Goal: Use online tool/utility: Utilize a website feature to perform a specific function

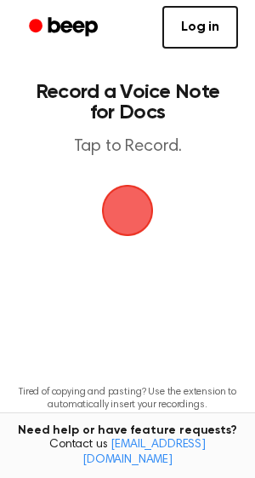
click at [143, 216] on span "button" at bounding box center [128, 210] width 58 height 58
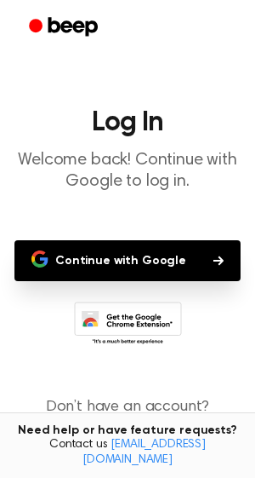
click at [137, 253] on button "Continue with Google" at bounding box center [127, 260] width 226 height 41
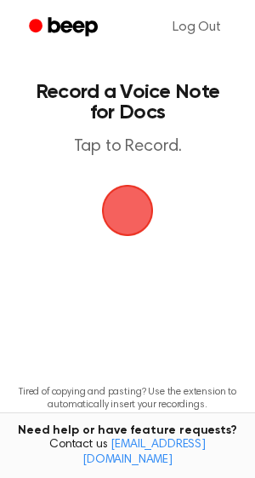
click at [133, 205] on span "button" at bounding box center [127, 210] width 55 height 55
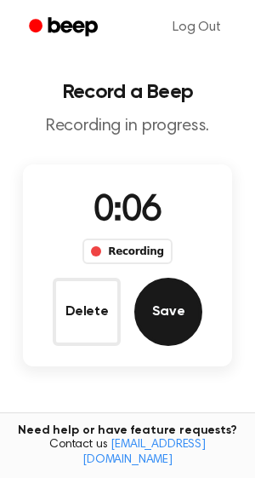
click at [175, 311] on button "Save" at bounding box center [169, 312] width 68 height 68
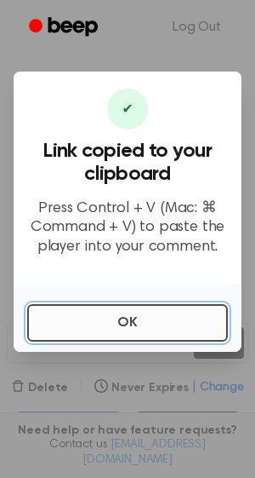
click at [139, 325] on button "OK" at bounding box center [127, 322] width 201 height 37
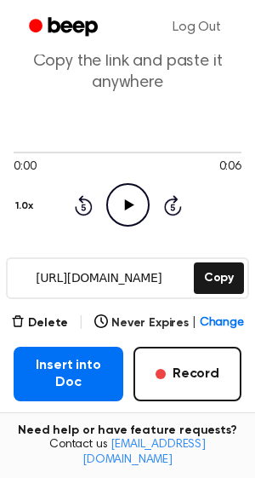
scroll to position [77, 0]
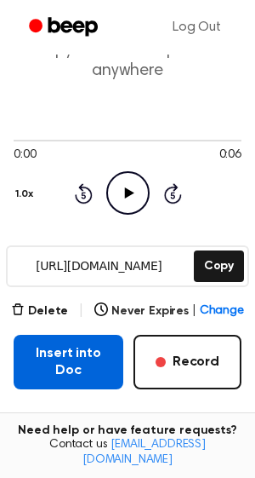
click at [63, 362] on button "Insert into Doc" at bounding box center [69, 362] width 110 height 54
click at [76, 371] on button "Insert into Doc" at bounding box center [69, 362] width 110 height 54
click at [50, 360] on button "Insert into Doc" at bounding box center [69, 362] width 110 height 54
click at [58, 352] on button "Insert into Doc" at bounding box center [69, 362] width 110 height 54
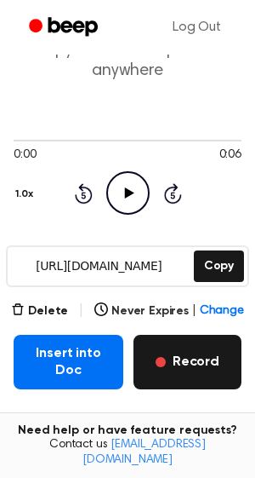
click at [186, 367] on button "Record" at bounding box center [188, 362] width 108 height 54
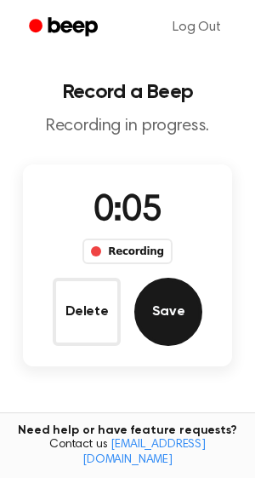
click at [145, 304] on button "Save" at bounding box center [169, 312] width 68 height 68
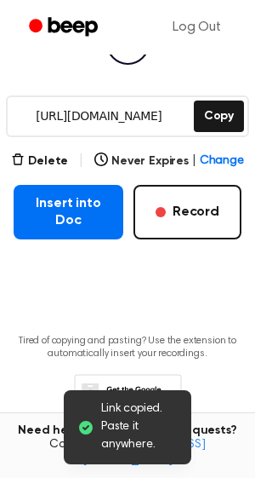
scroll to position [272, 0]
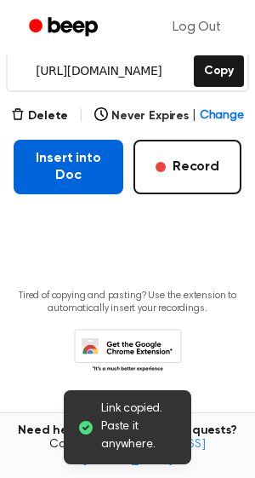
click at [67, 181] on button "Insert into Doc" at bounding box center [69, 167] width 110 height 54
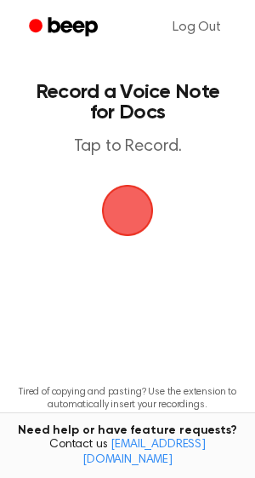
click at [136, 232] on span "button" at bounding box center [128, 210] width 48 height 48
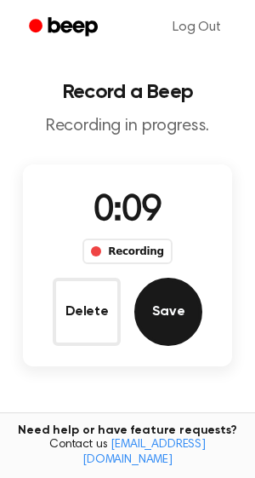
click at [165, 312] on button "Save" at bounding box center [169, 312] width 68 height 68
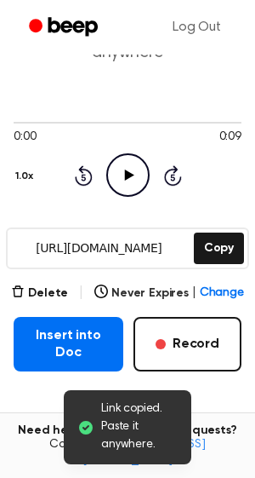
scroll to position [101, 0]
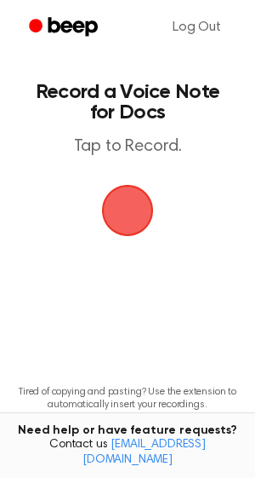
click at [125, 225] on span "button" at bounding box center [128, 210] width 58 height 58
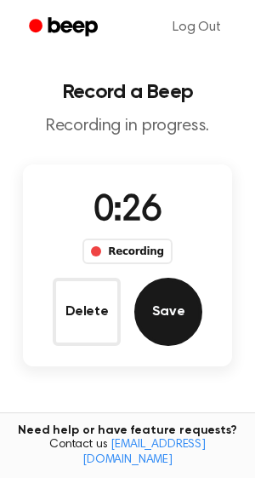
click at [170, 320] on button "Save" at bounding box center [169, 312] width 68 height 68
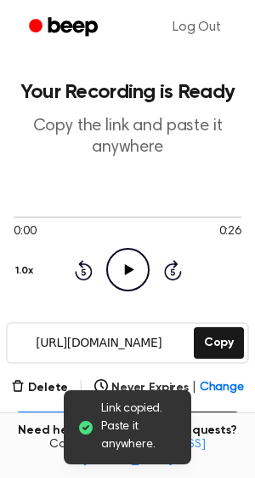
scroll to position [34, 0]
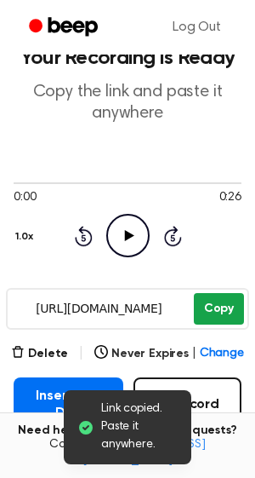
click at [211, 317] on button "Copy" at bounding box center [219, 309] width 50 height 32
